Goal: Check status: Check status

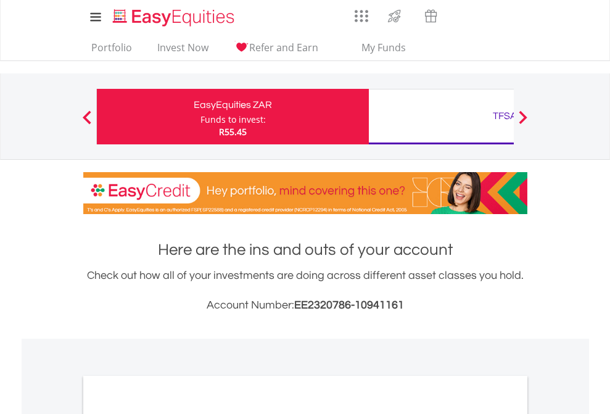
click at [201, 117] on div "Funds to invest:" at bounding box center [233, 120] width 65 height 12
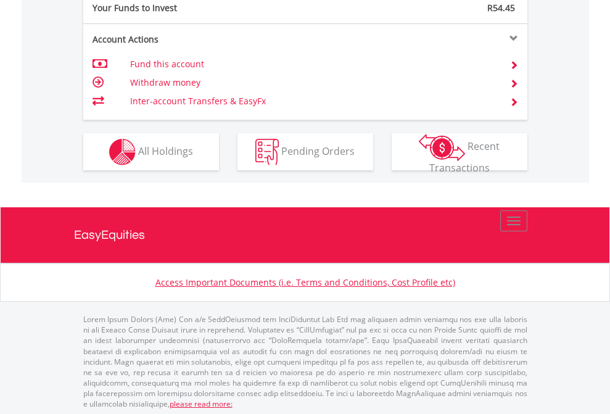
scroll to position [1233, 0]
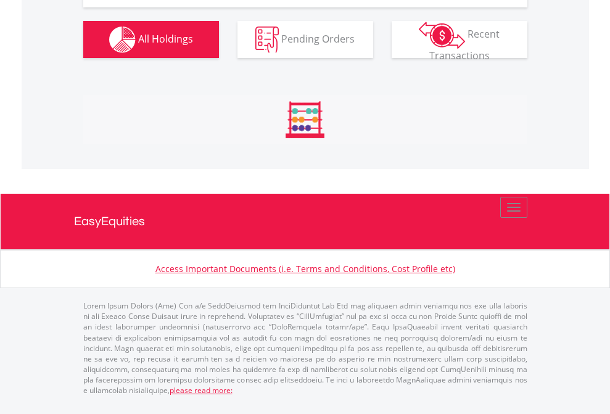
scroll to position [119, 194]
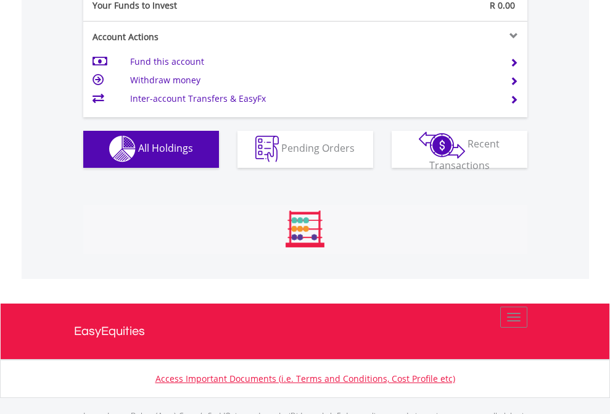
scroll to position [1222, 0]
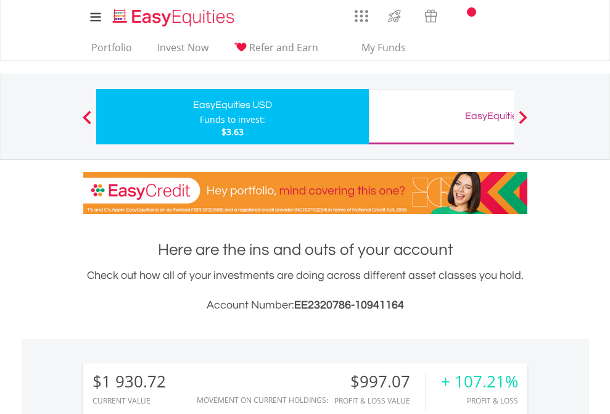
scroll to position [119, 194]
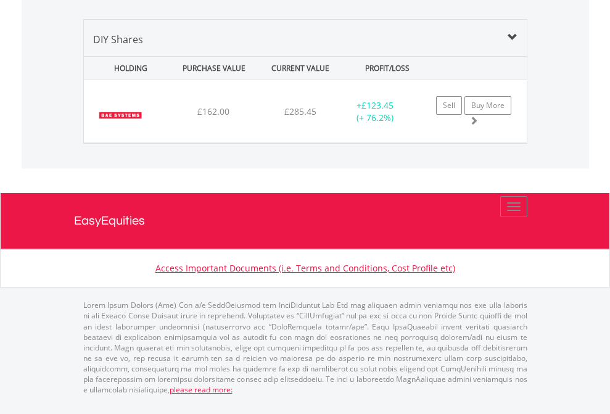
scroll to position [119, 194]
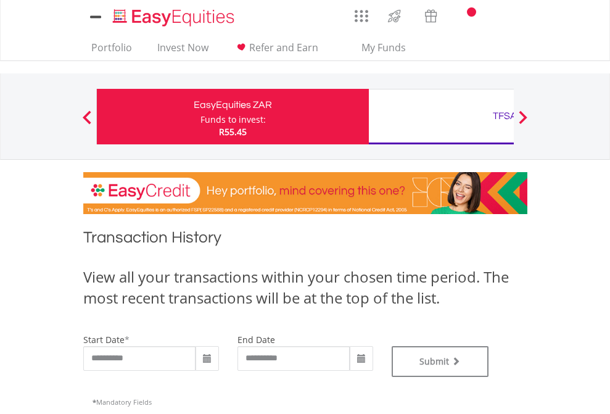
type input "**********"
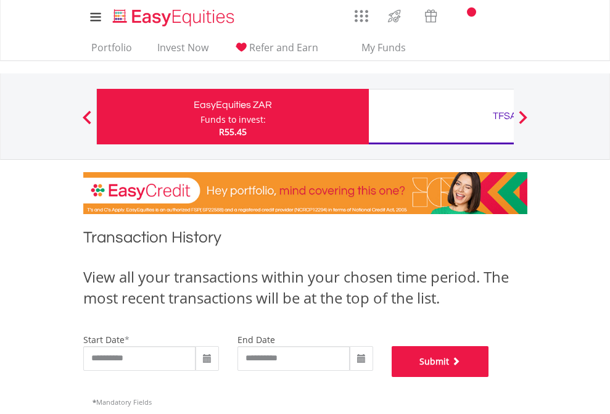
click at [490, 377] on button "Submit" at bounding box center [441, 361] width 98 height 31
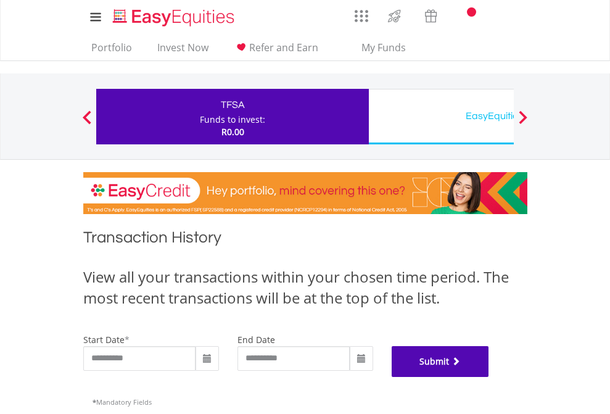
click at [490, 377] on button "Submit" at bounding box center [441, 361] width 98 height 31
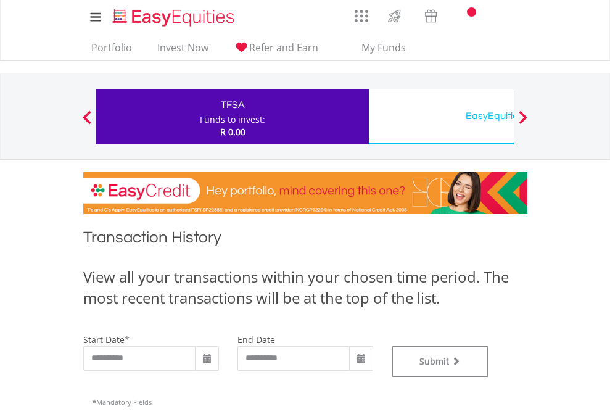
click at [441, 117] on div "EasyEquities USD" at bounding box center [505, 115] width 257 height 17
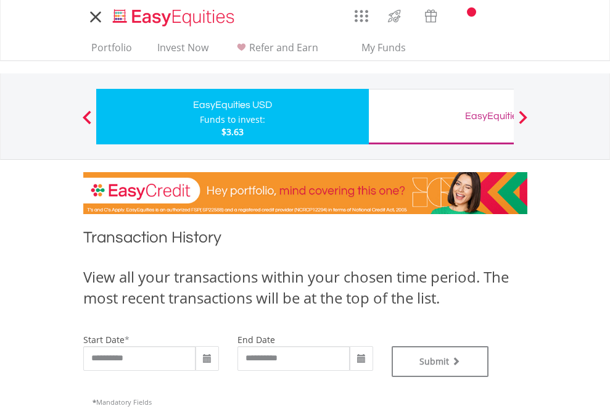
type input "**********"
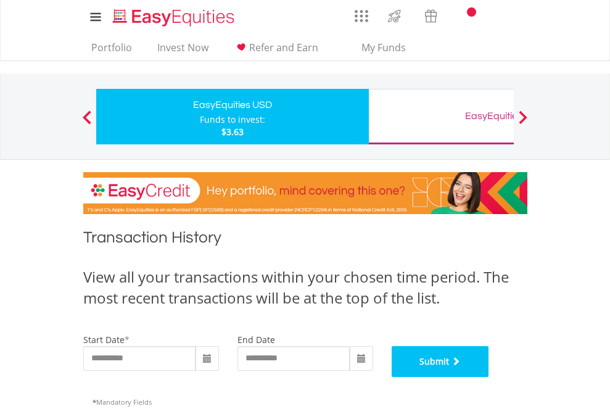
click at [490, 377] on button "Submit" at bounding box center [441, 361] width 98 height 31
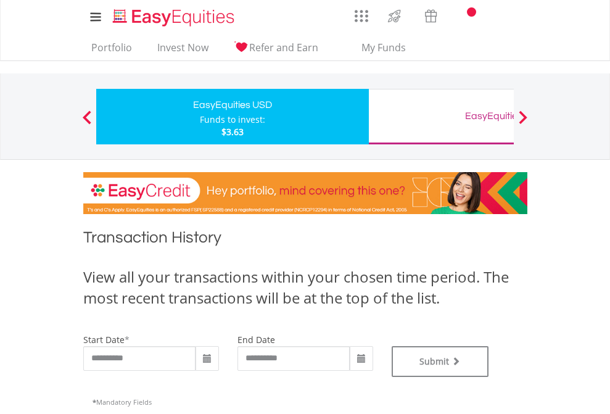
click at [441, 117] on div "EasyEquities GBP" at bounding box center [505, 115] width 257 height 17
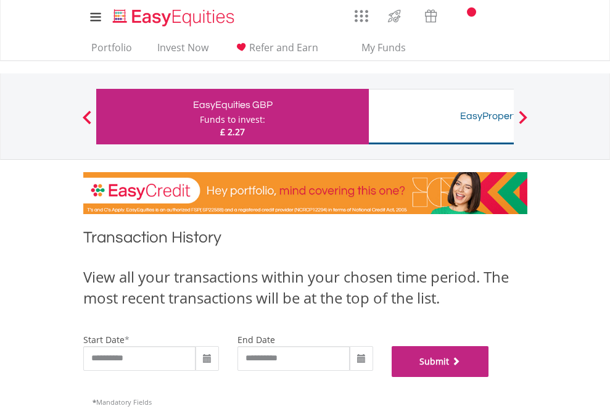
click at [490, 377] on button "Submit" at bounding box center [441, 361] width 98 height 31
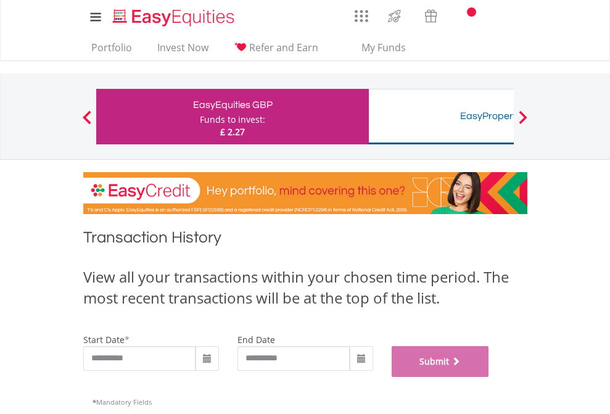
scroll to position [501, 0]
